Goal: Information Seeking & Learning: Learn about a topic

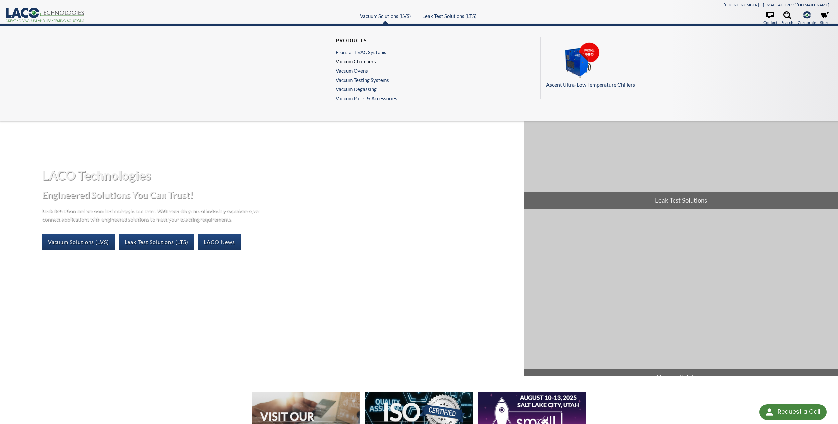
click at [362, 62] on link "Vacuum Chambers" at bounding box center [365, 61] width 58 height 6
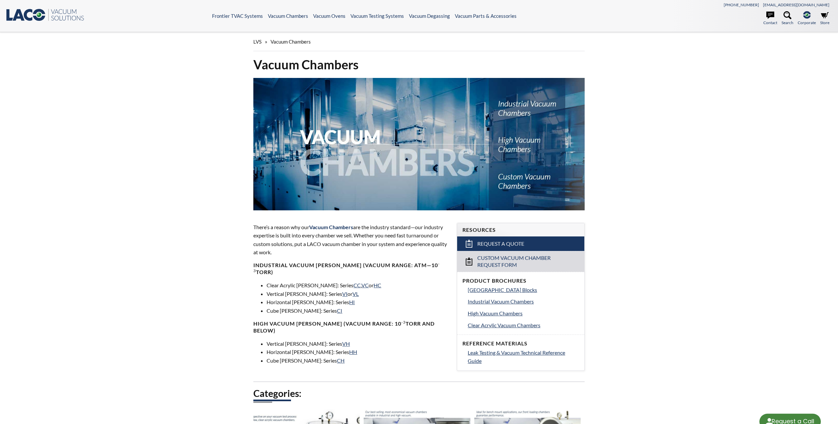
select select "Language Translate Widget"
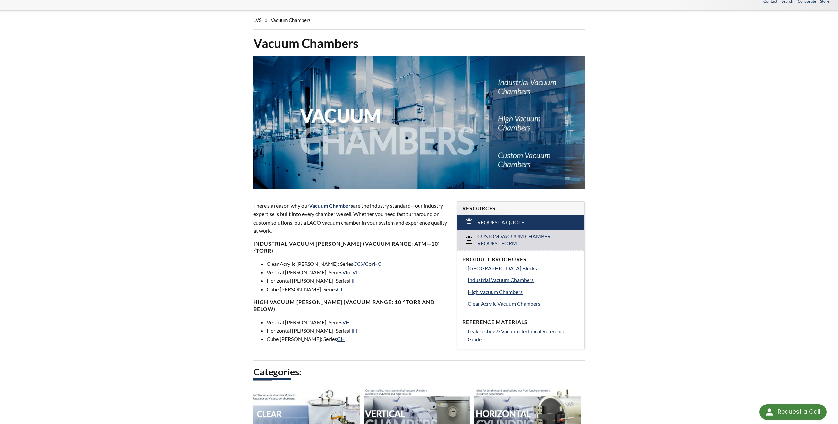
scroll to position [33, 0]
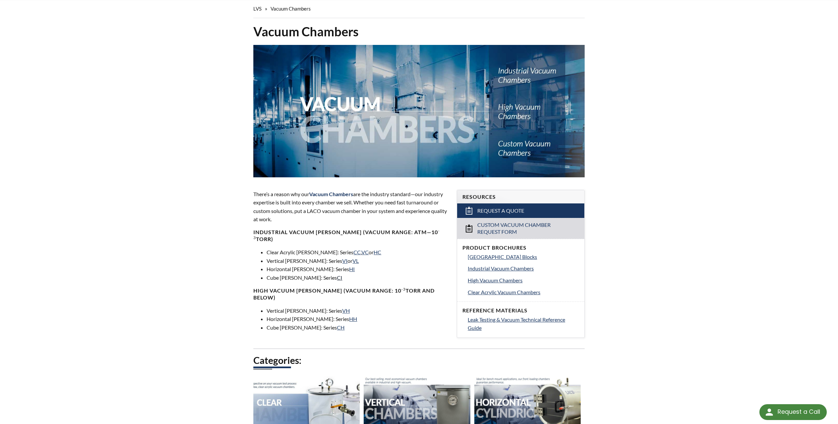
click at [337, 275] on link "CI" at bounding box center [339, 278] width 5 height 6
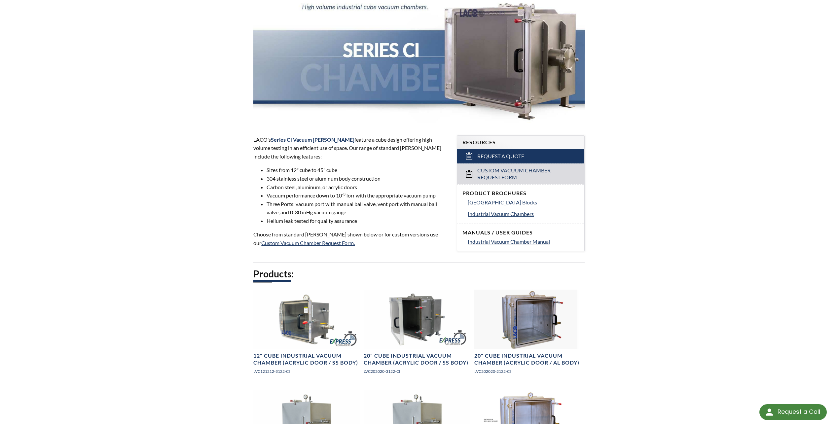
scroll to position [99, 0]
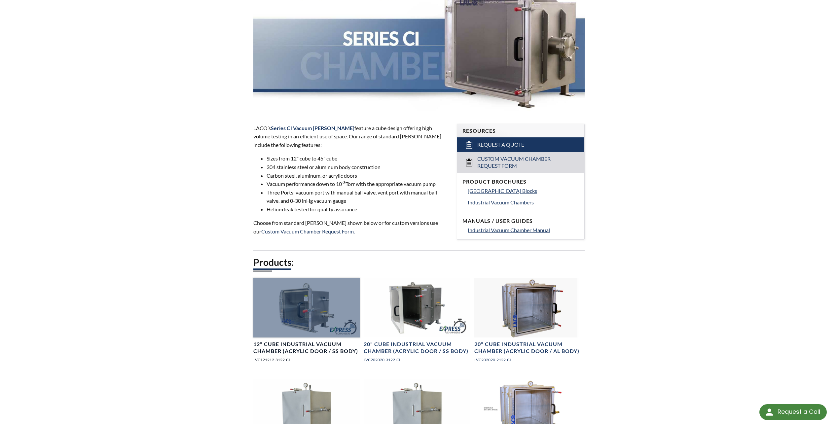
click at [311, 311] on div at bounding box center [306, 308] width 106 height 60
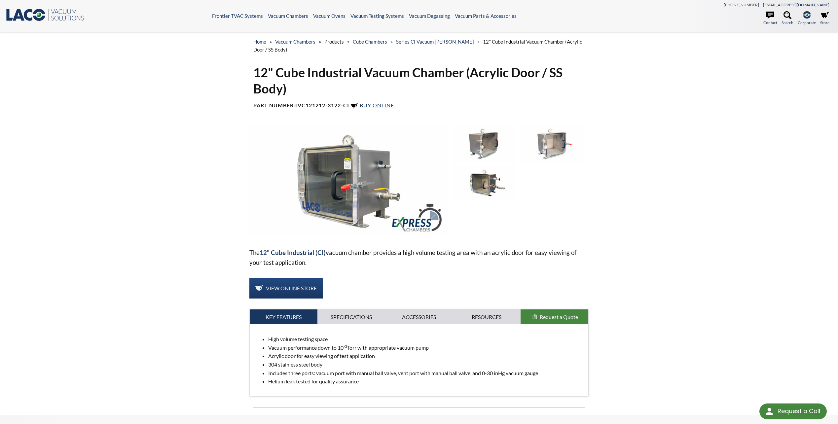
select select "Language Translate Widget"
click at [358, 316] on link "Specifications" at bounding box center [352, 317] width 68 height 15
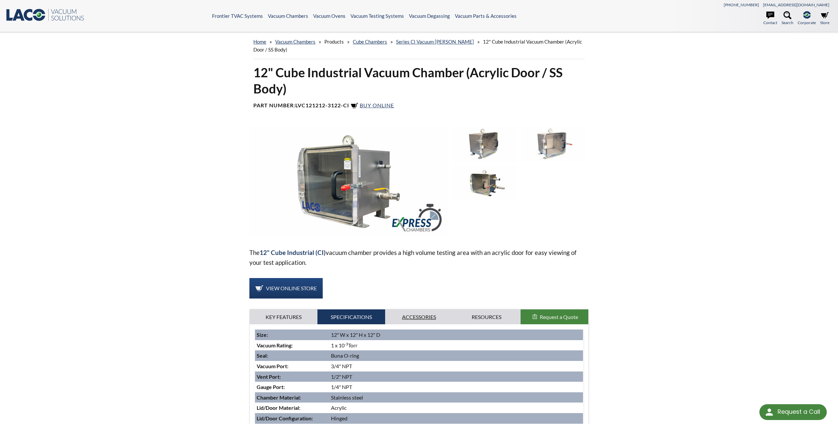
click at [425, 317] on link "Accessories" at bounding box center [419, 317] width 68 height 15
